Goal: Task Accomplishment & Management: Complete application form

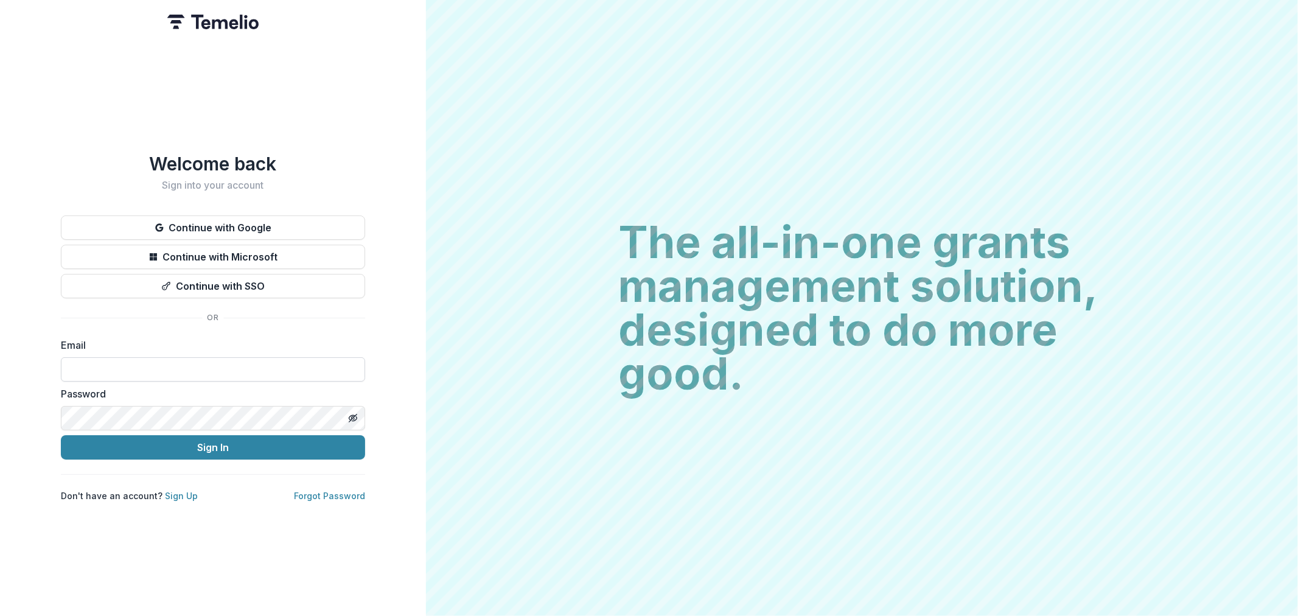
click at [203, 357] on input at bounding box center [213, 369] width 304 height 24
type input "**********"
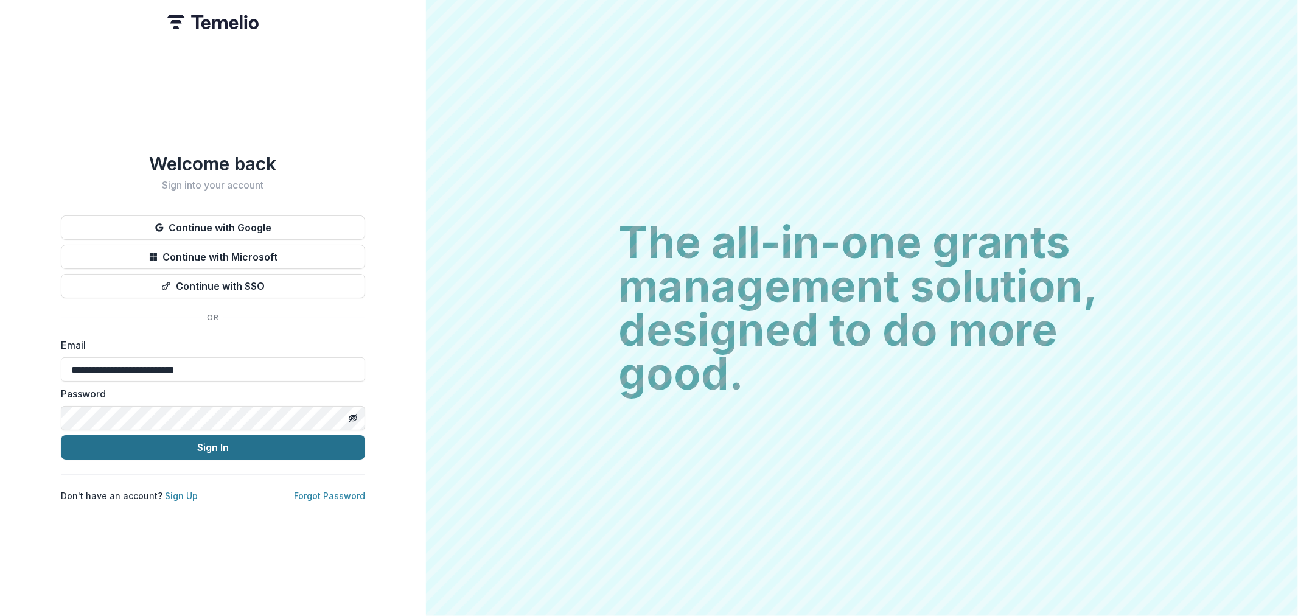
click at [208, 441] on button "Sign In" at bounding box center [213, 447] width 304 height 24
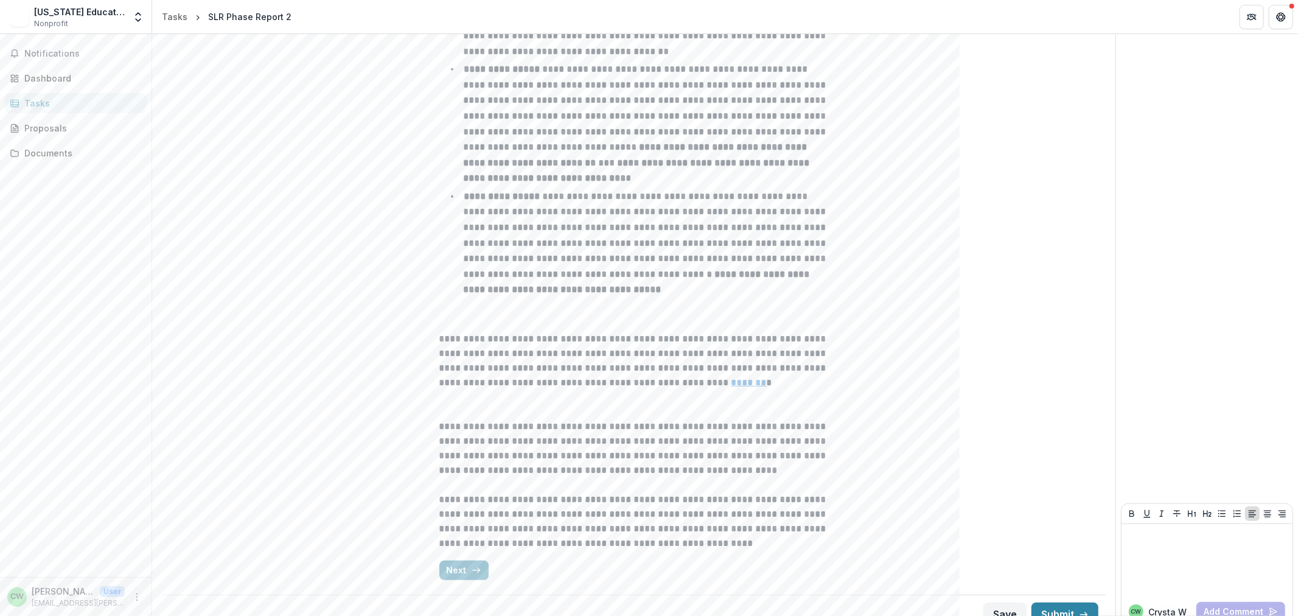
scroll to position [491, 0]
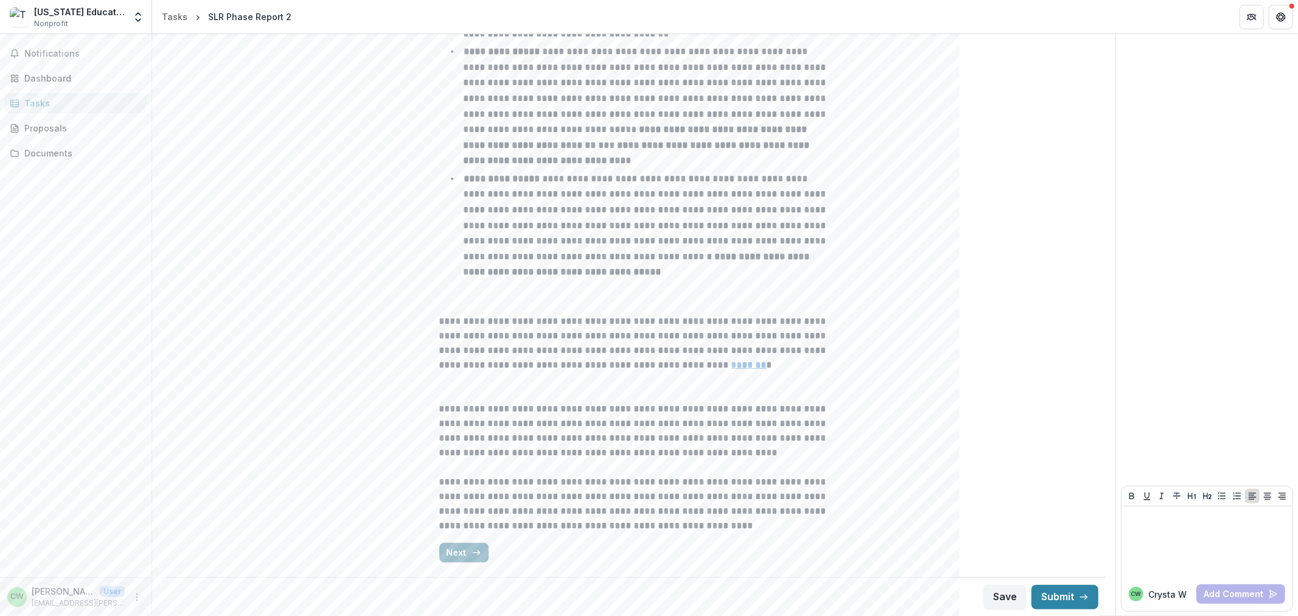
click at [457, 561] on button "Next" at bounding box center [463, 552] width 49 height 19
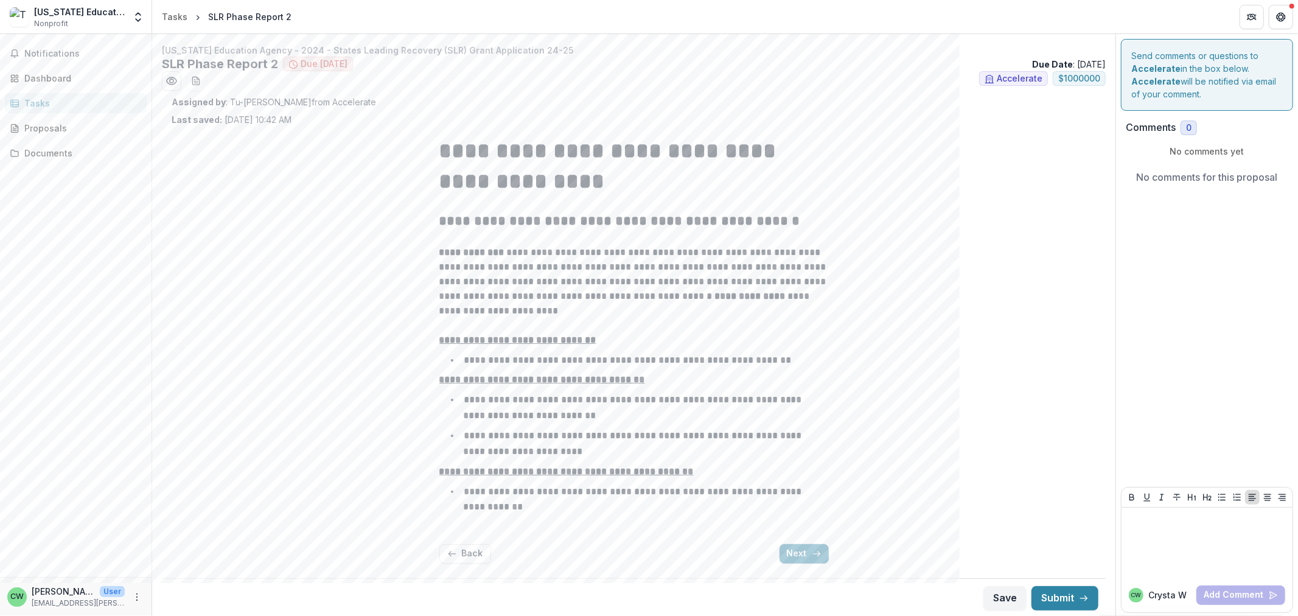
scroll to position [1, 0]
click at [796, 551] on button "Next" at bounding box center [804, 552] width 49 height 19
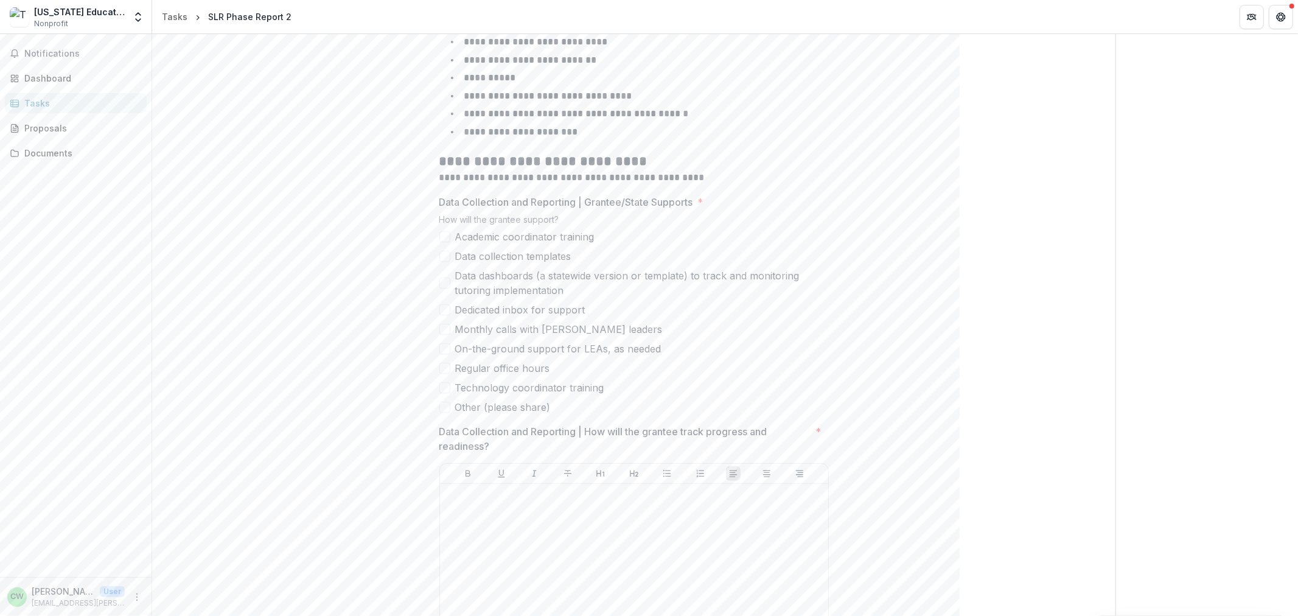
scroll to position [407, 0]
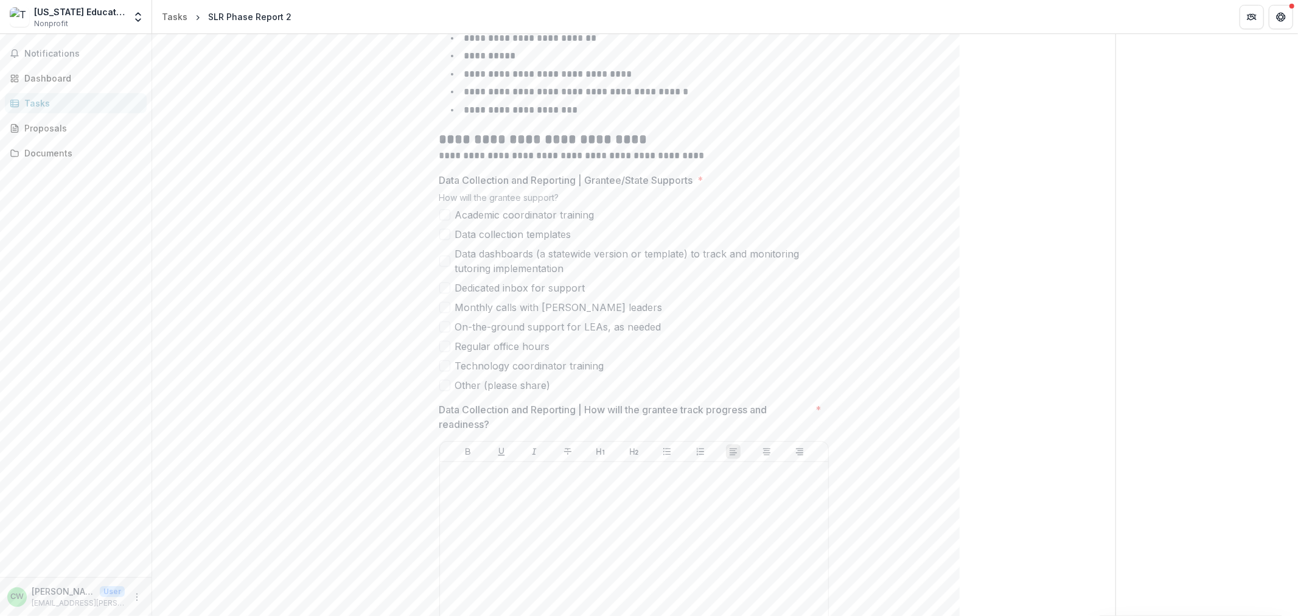
click at [446, 282] on span at bounding box center [444, 287] width 11 height 11
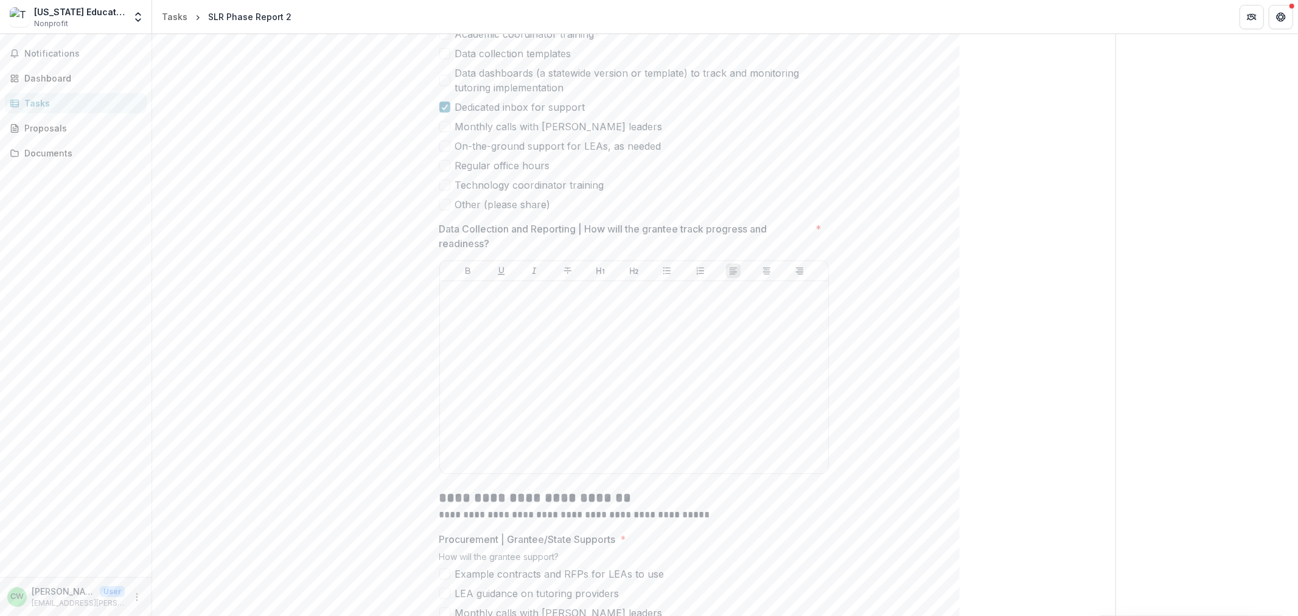
scroll to position [610, 0]
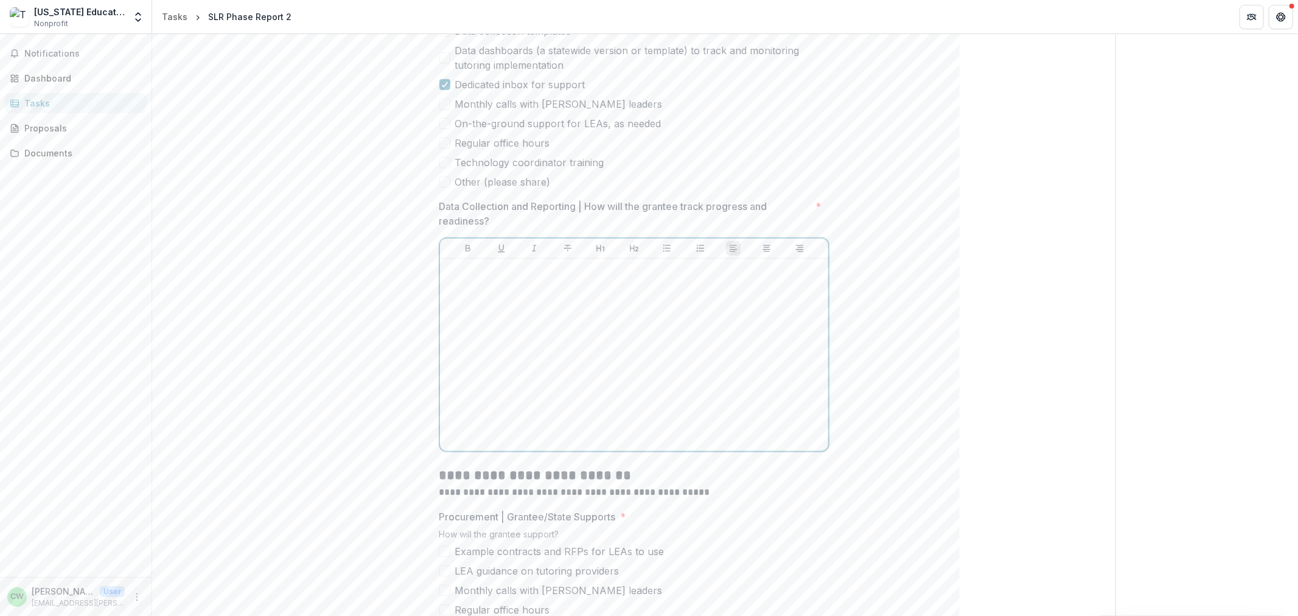
click at [495, 284] on div at bounding box center [634, 355] width 379 height 183
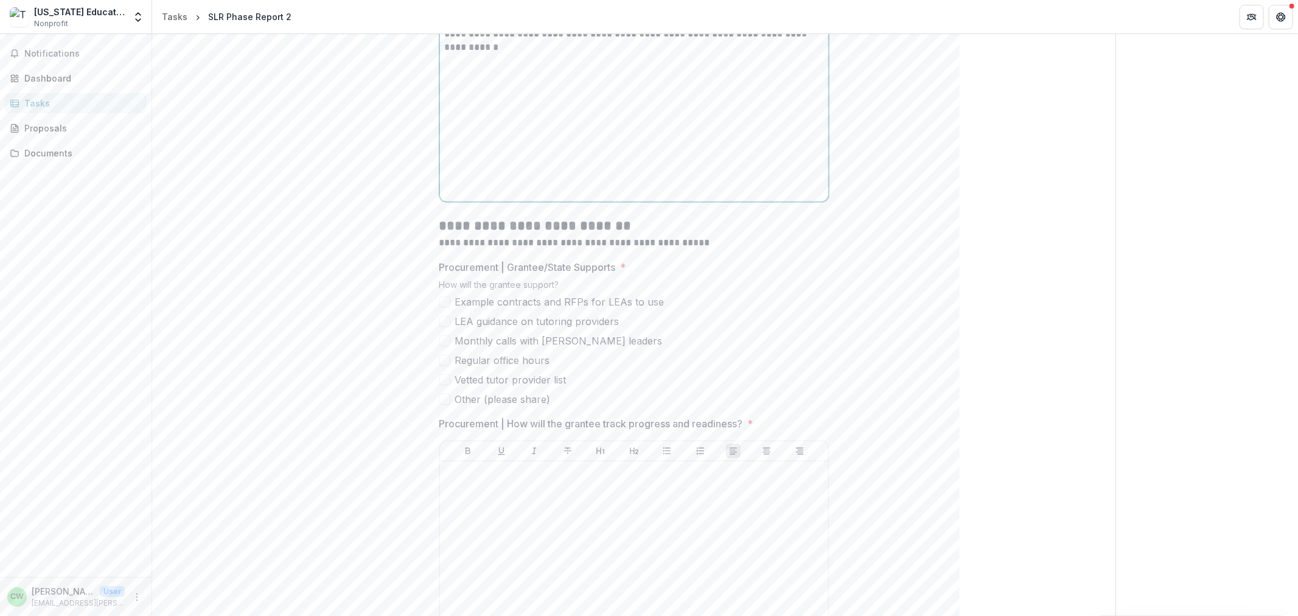
scroll to position [880, 0]
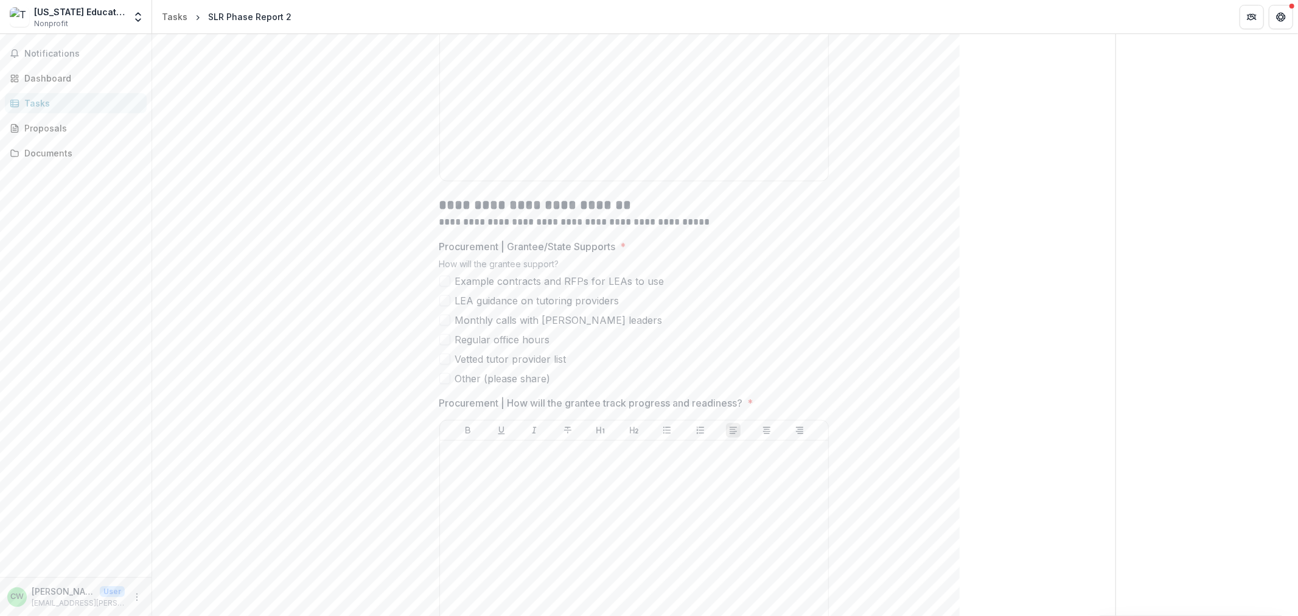
click at [445, 278] on span at bounding box center [444, 281] width 11 height 11
click at [516, 478] on div at bounding box center [634, 537] width 379 height 183
click at [538, 452] on p "**********" at bounding box center [634, 452] width 379 height 13
click at [645, 467] on p "**********" at bounding box center [634, 459] width 379 height 27
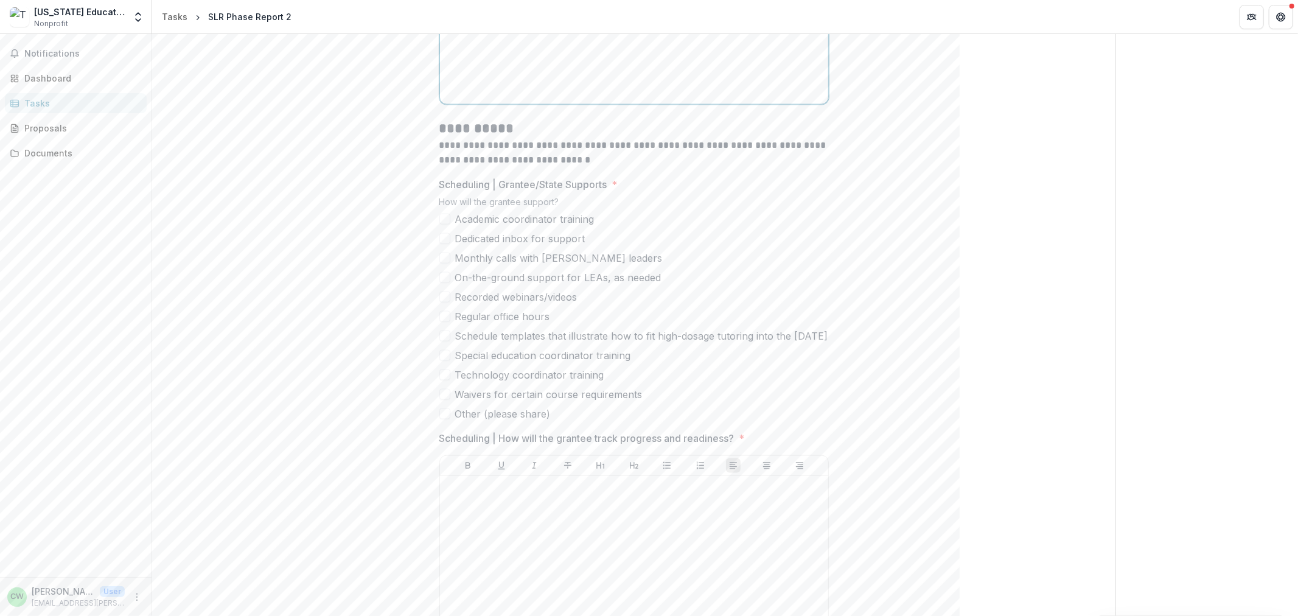
scroll to position [1421, 0]
click at [446, 223] on span at bounding box center [444, 226] width 11 height 11
click at [441, 284] on span at bounding box center [444, 284] width 11 height 11
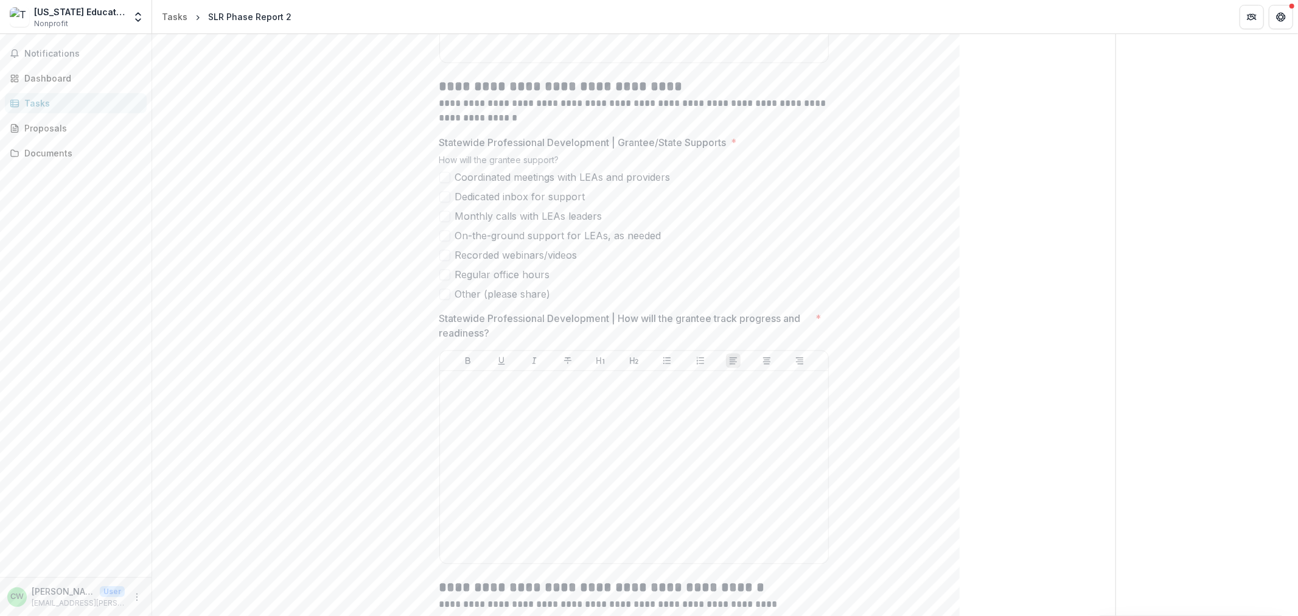
scroll to position [2030, 0]
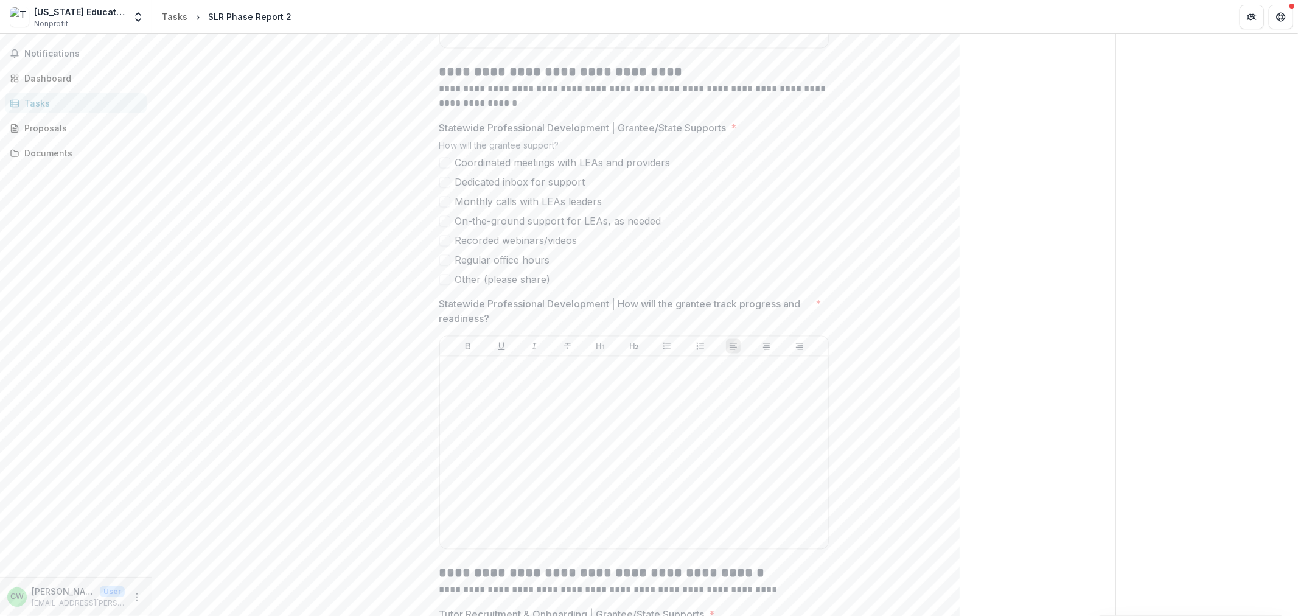
click at [439, 187] on span at bounding box center [444, 182] width 11 height 11
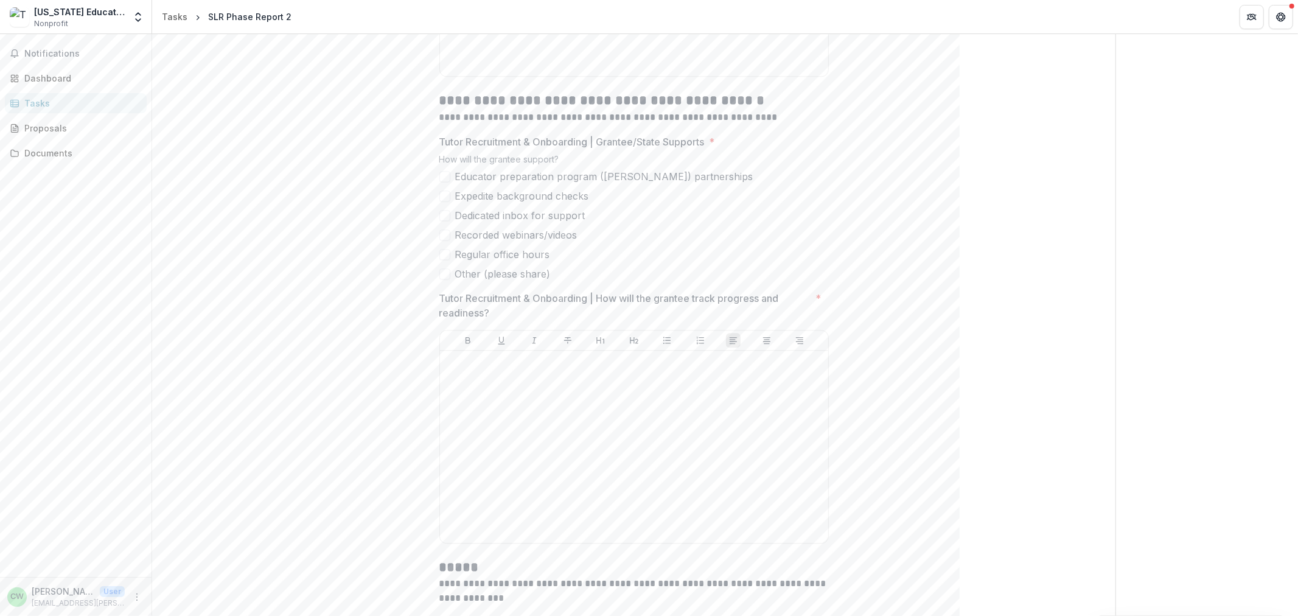
scroll to position [2503, 0]
click at [446, 181] on span at bounding box center [444, 175] width 11 height 11
click at [442, 220] on span at bounding box center [444, 214] width 11 height 11
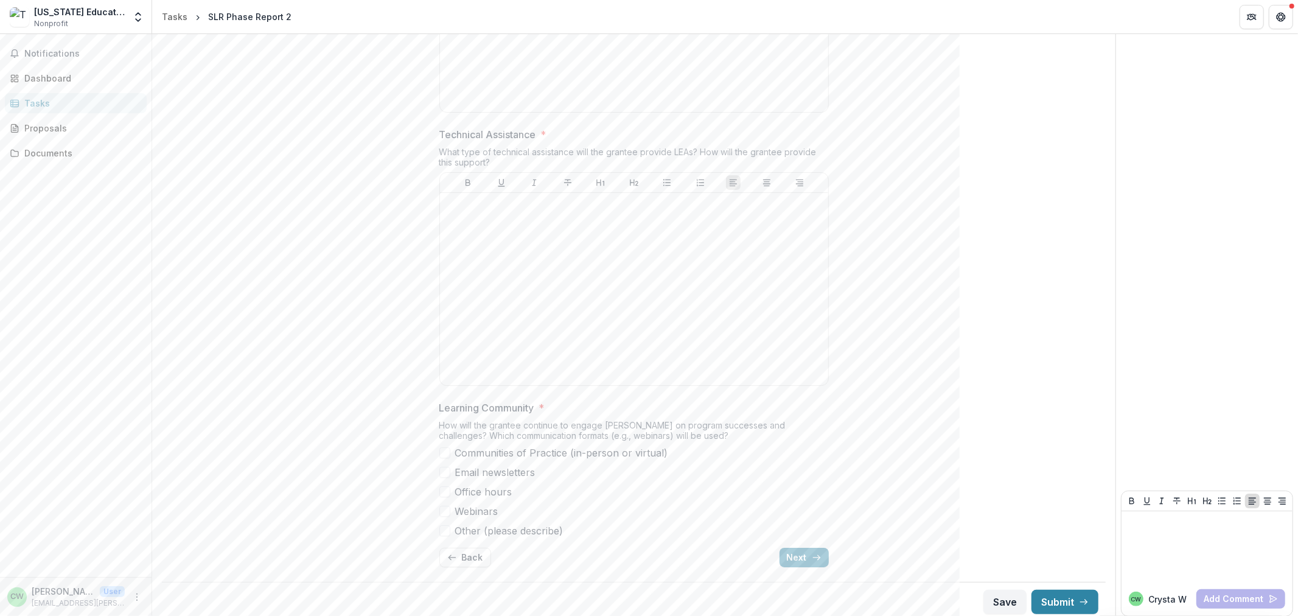
scroll to position [3856, 0]
click at [803, 558] on button "Next" at bounding box center [804, 551] width 49 height 19
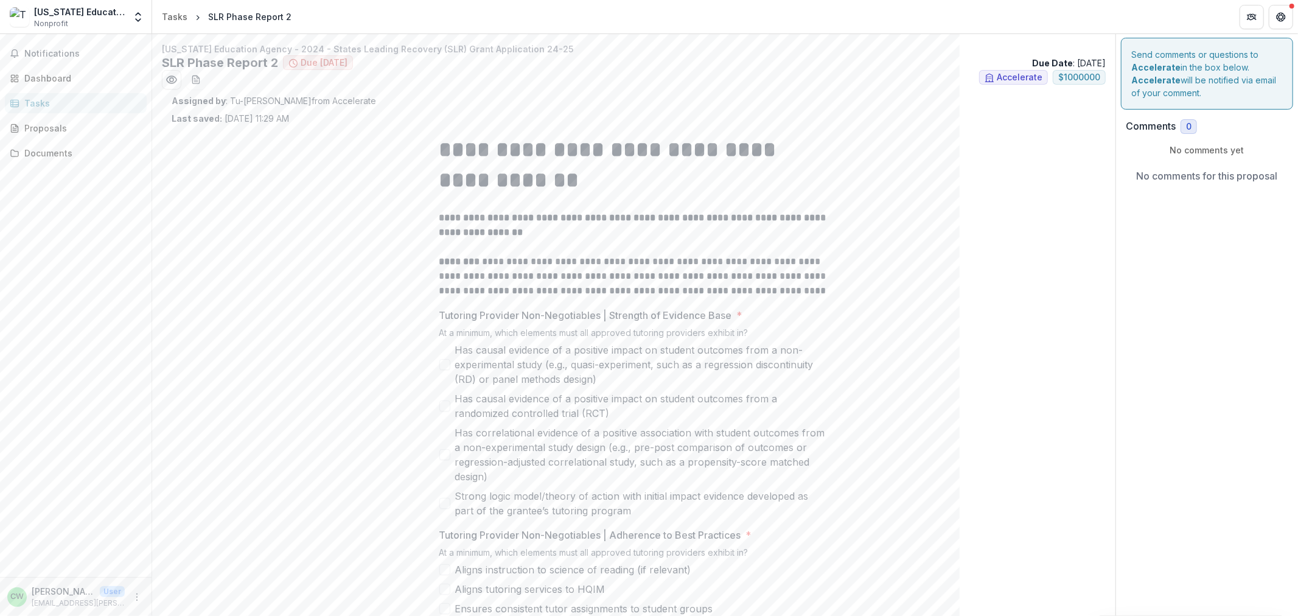
scroll to position [0, 0]
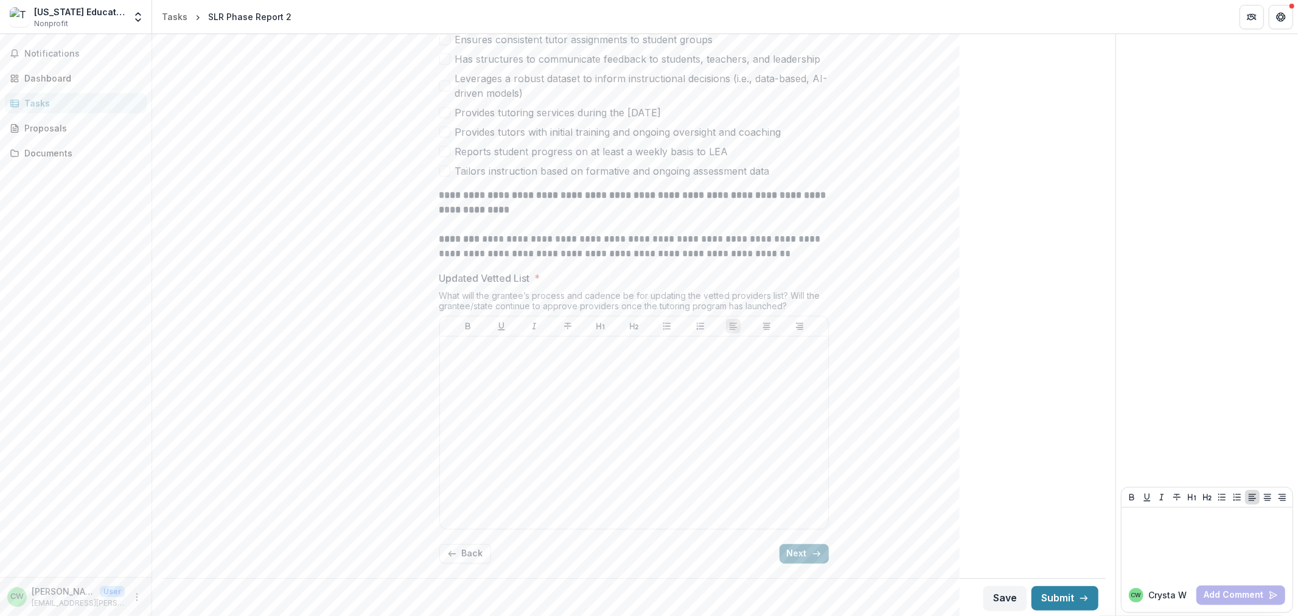
click at [826, 550] on button "Next" at bounding box center [804, 553] width 49 height 19
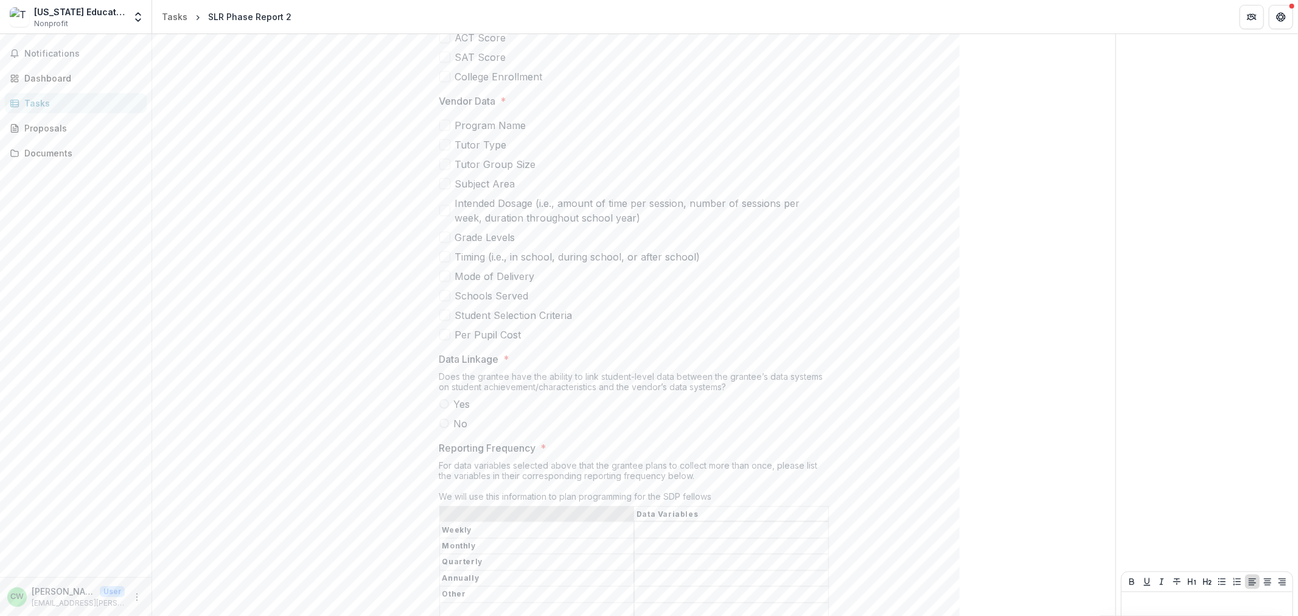
scroll to position [1527, 0]
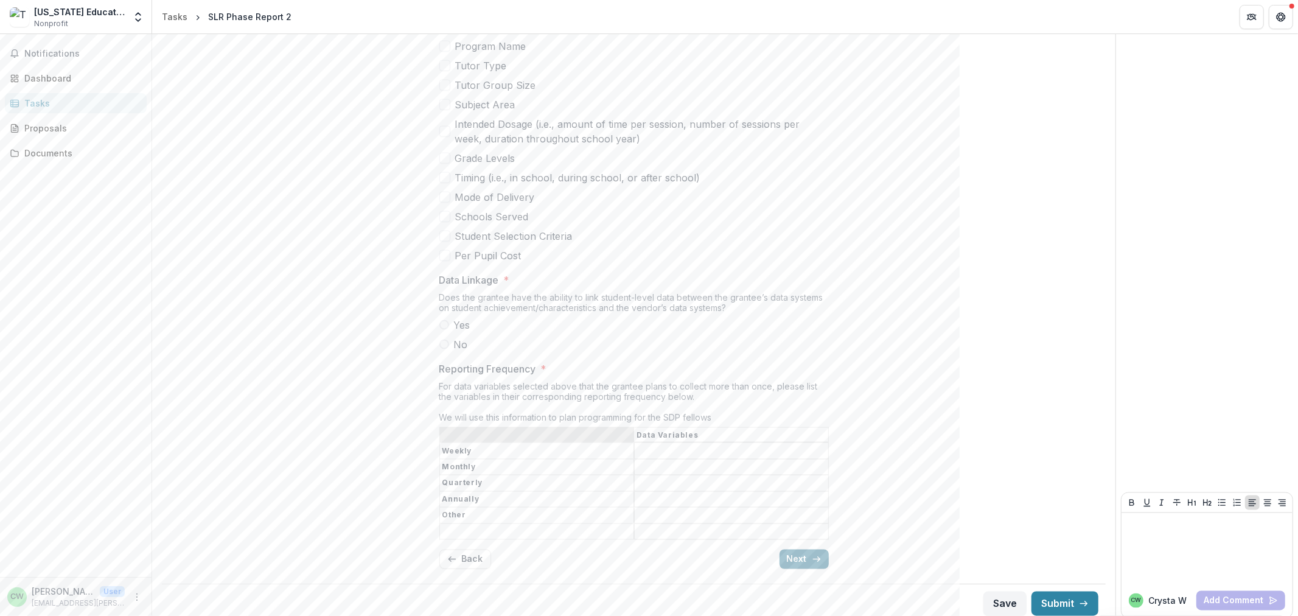
click at [796, 550] on button "Next" at bounding box center [804, 559] width 49 height 19
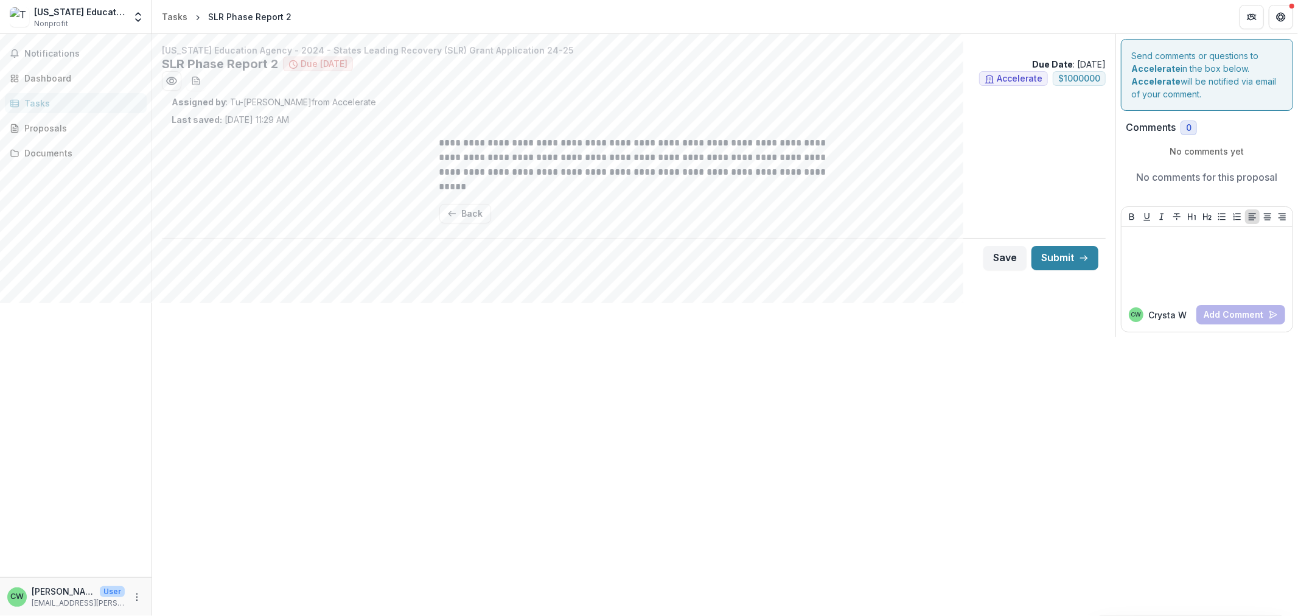
scroll to position [0, 0]
click at [464, 213] on button "Back" at bounding box center [465, 213] width 52 height 19
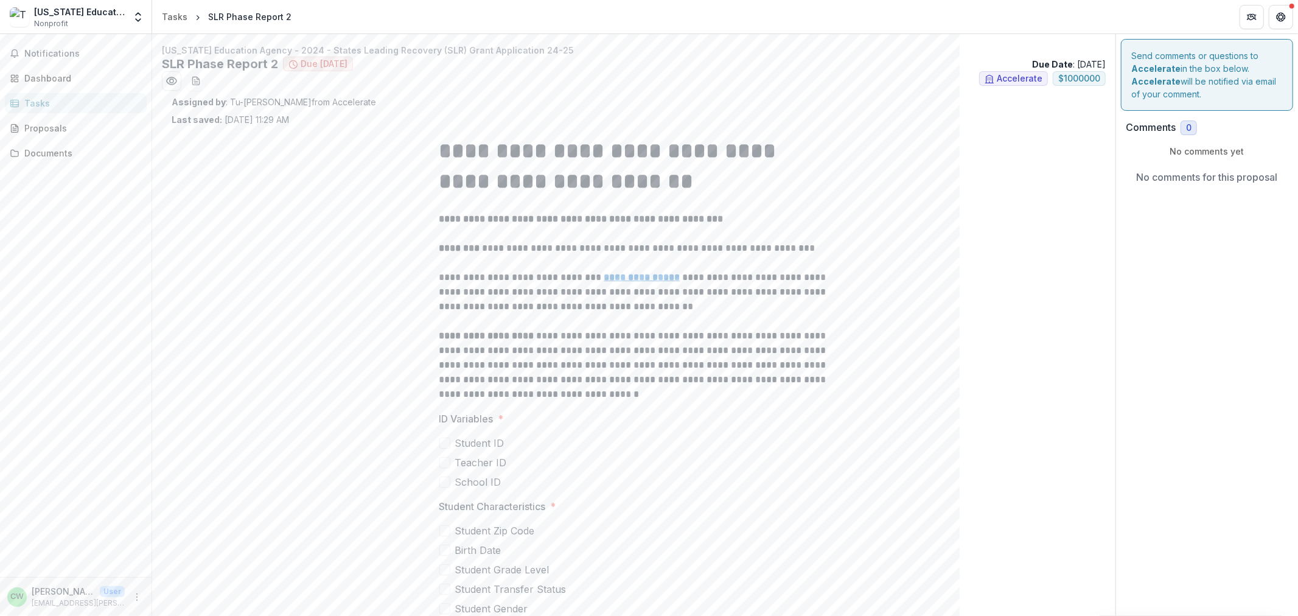
click at [38, 67] on div "Notifications Dashboard Tasks Proposals Documents" at bounding box center [76, 305] width 152 height 543
click at [50, 77] on div "Dashboard" at bounding box center [80, 78] width 113 height 13
